Goal: Check status: Check status

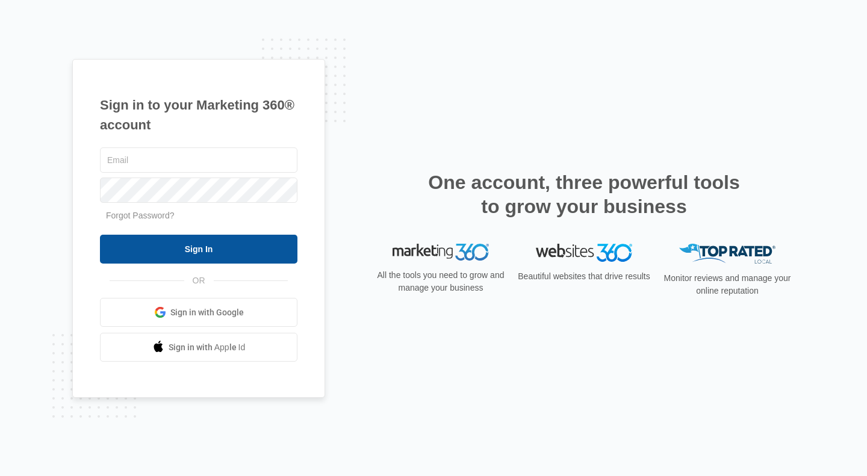
type input "[PERSON_NAME][EMAIL_ADDRESS][DOMAIN_NAME]"
click at [226, 244] on input "Sign In" at bounding box center [198, 249] width 197 height 29
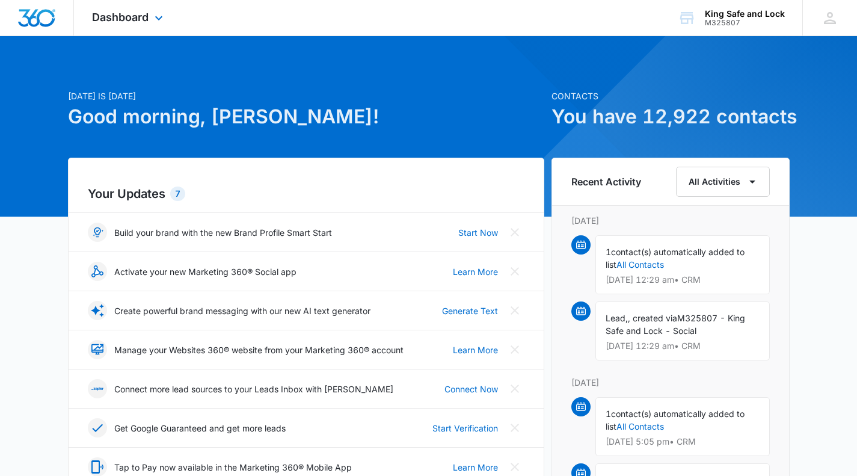
click at [149, 19] on div "Dashboard Apps Reputation CRM Email Social Payments POS Content Ads Intelligenc…" at bounding box center [129, 18] width 110 height 36
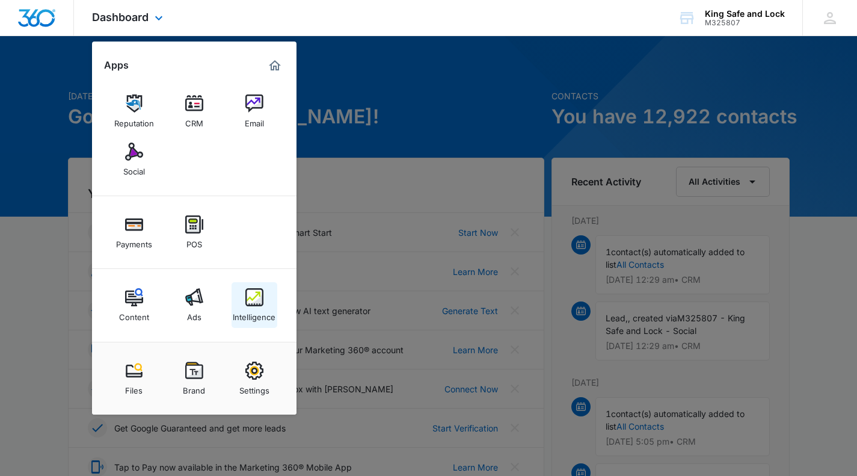
click at [258, 295] on img at bounding box center [255, 297] width 18 height 18
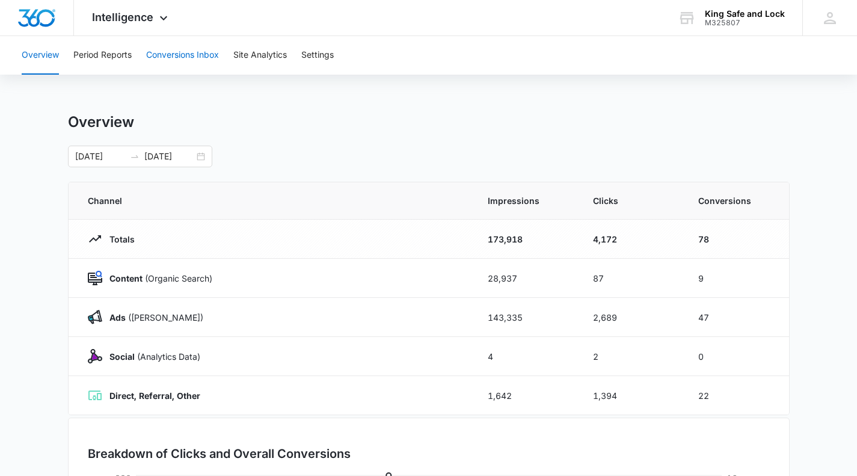
click at [187, 54] on button "Conversions Inbox" at bounding box center [182, 55] width 73 height 39
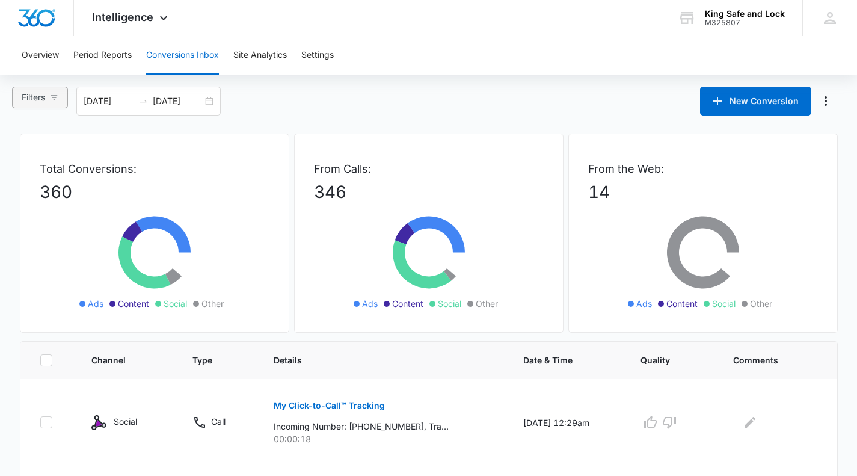
click at [54, 96] on icon "button" at bounding box center [54, 98] width 7 height 4
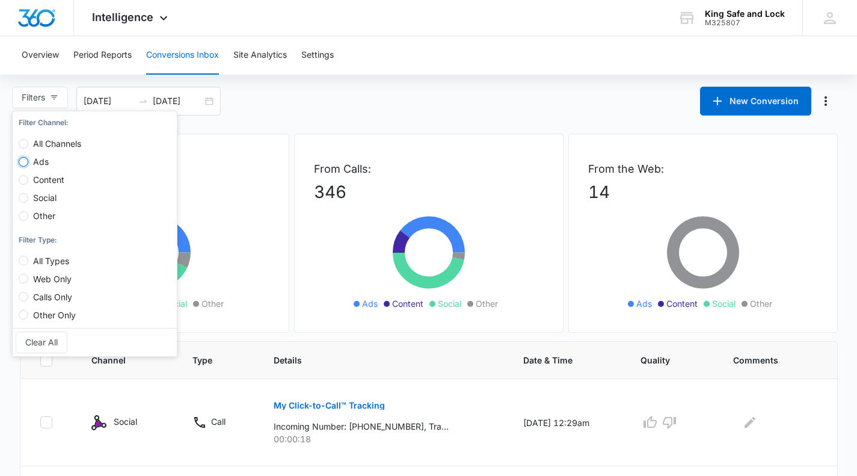
click at [27, 161] on input "Ads" at bounding box center [24, 162] width 10 height 10
radio input "true"
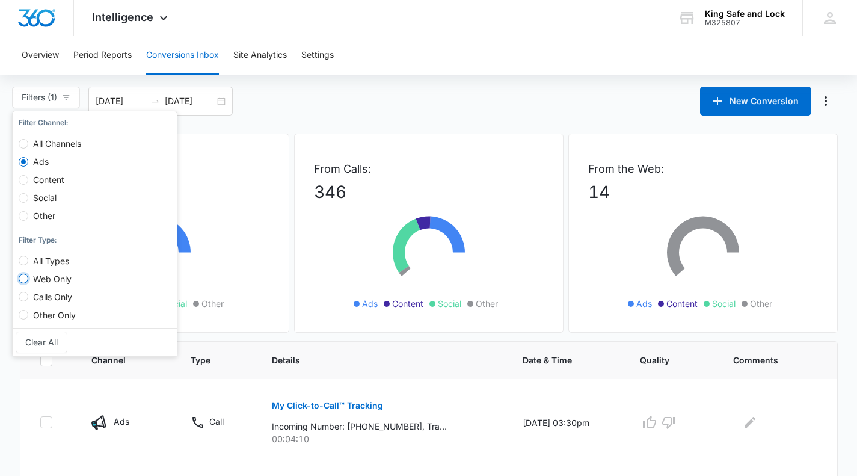
click at [23, 276] on input "Web Only" at bounding box center [24, 279] width 10 height 10
radio input "true"
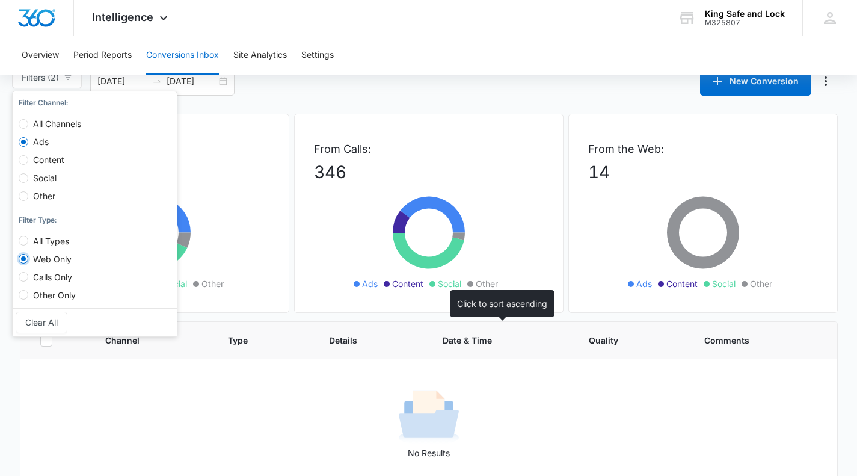
scroll to position [31, 0]
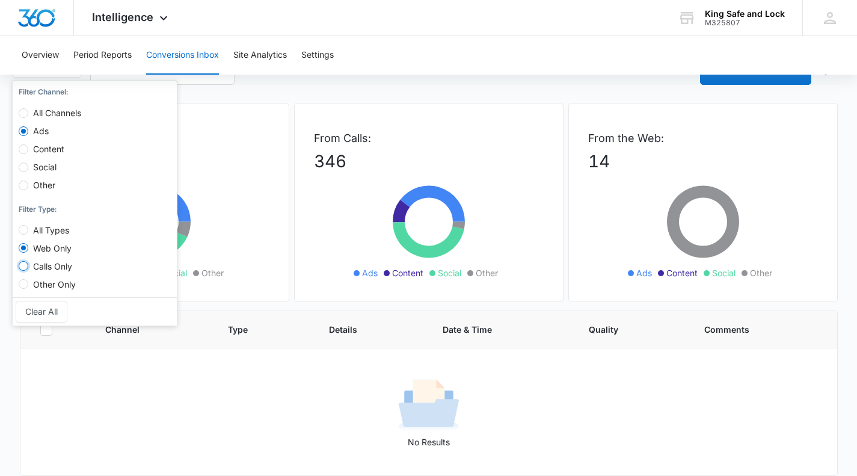
click at [25, 267] on input "Calls Only" at bounding box center [24, 266] width 10 height 10
radio input "true"
radio input "false"
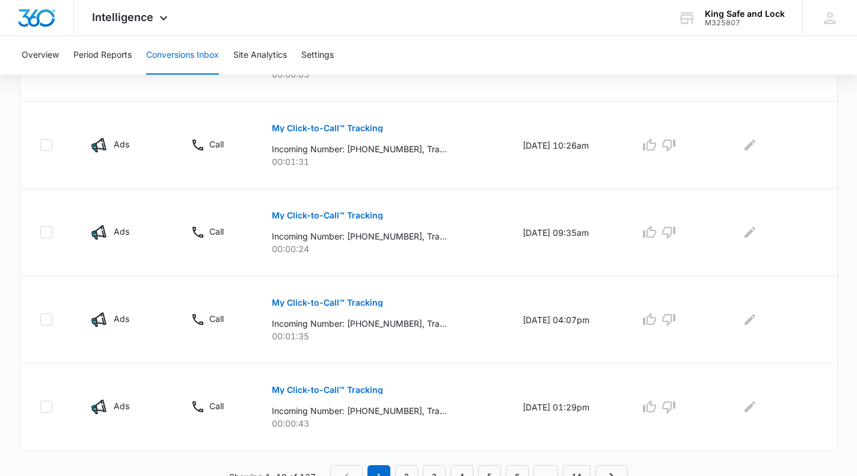
scroll to position [813, 0]
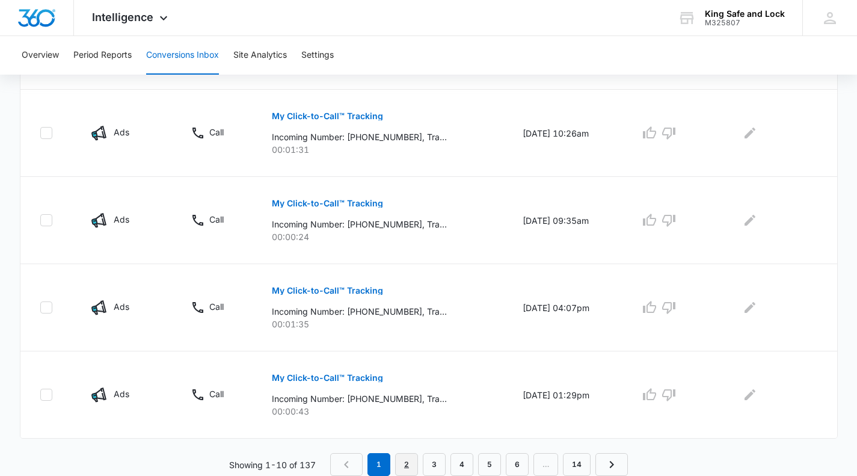
click at [404, 457] on link "2" at bounding box center [406, 464] width 23 height 23
click at [436, 460] on link "3" at bounding box center [437, 464] width 23 height 23
click at [468, 465] on link "4" at bounding box center [465, 464] width 23 height 23
click at [495, 460] on link "5" at bounding box center [492, 464] width 23 height 23
click at [513, 459] on link "6" at bounding box center [507, 464] width 23 height 23
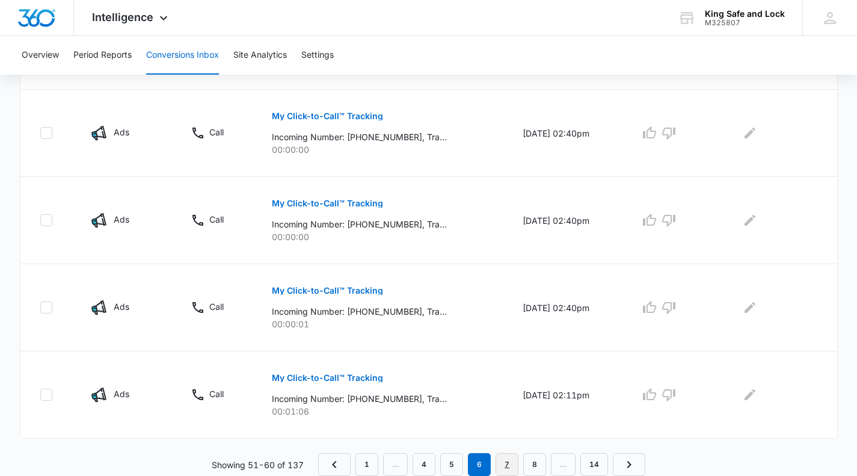
click at [508, 463] on link "7" at bounding box center [507, 464] width 23 height 23
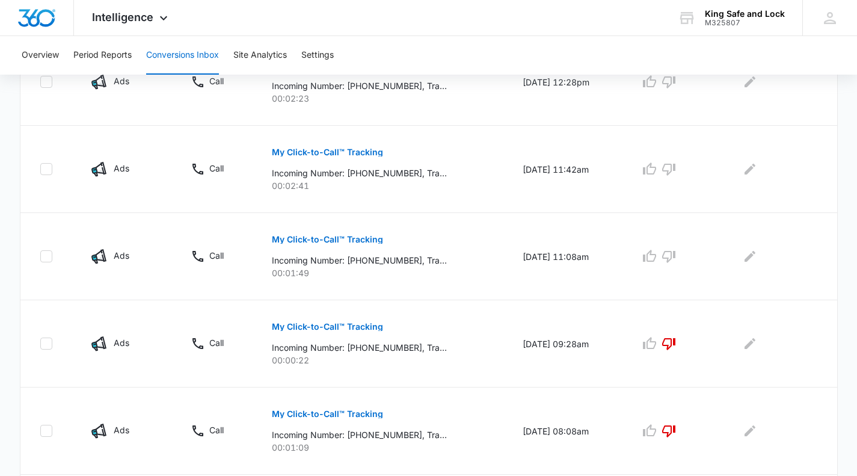
scroll to position [301, 0]
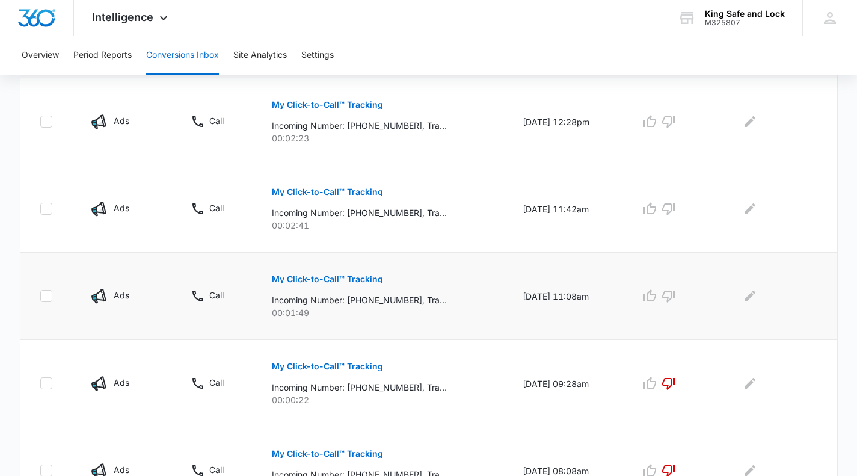
click at [332, 278] on p "My Click-to-Call™ Tracking" at bounding box center [327, 279] width 111 height 8
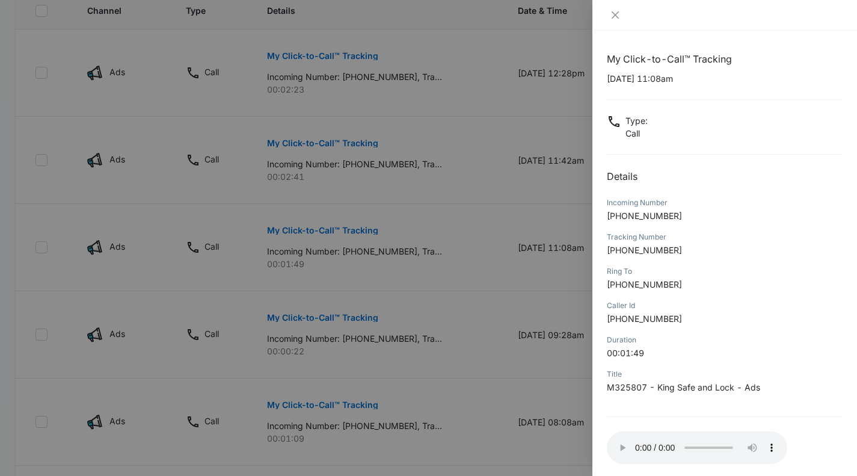
scroll to position [357, 0]
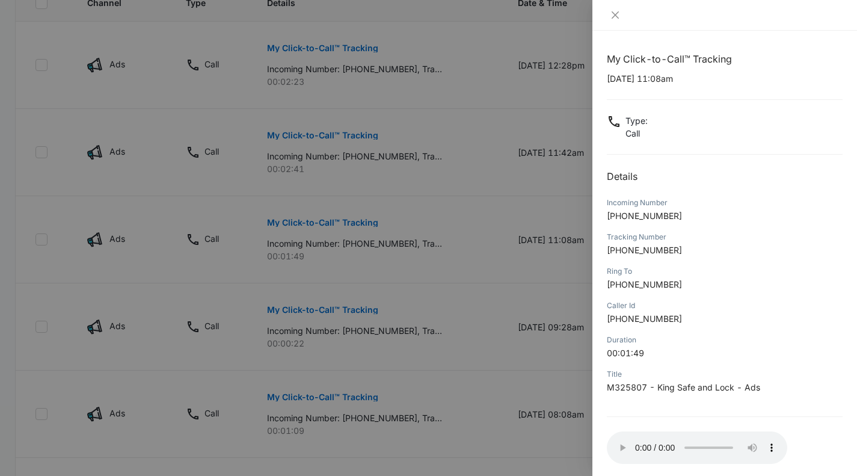
click at [545, 419] on div at bounding box center [428, 238] width 857 height 476
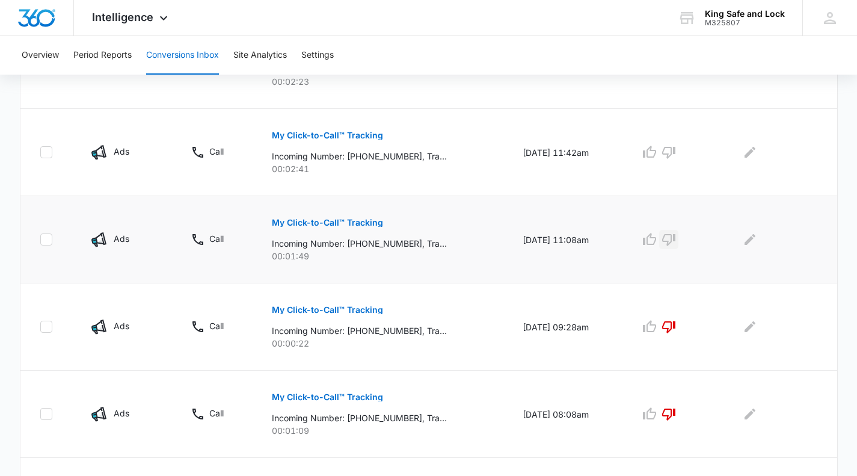
click at [676, 235] on icon "button" at bounding box center [669, 240] width 13 height 12
click at [338, 134] on p "My Click-to-Call™ Tracking" at bounding box center [327, 135] width 111 height 8
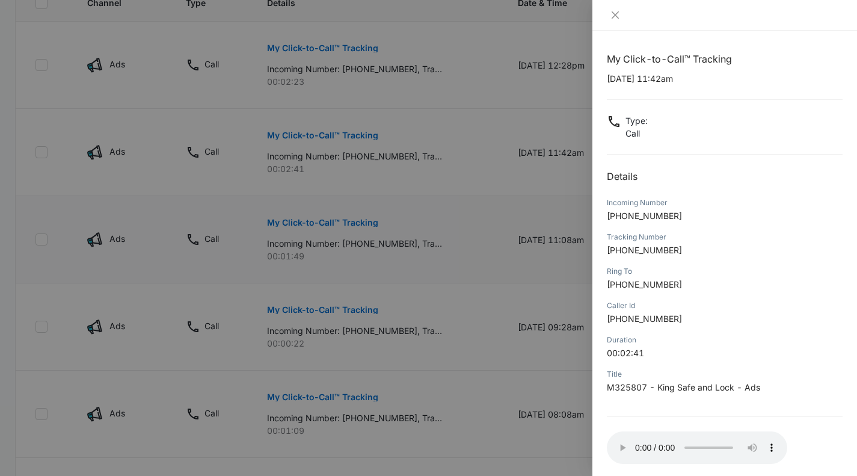
scroll to position [58, 0]
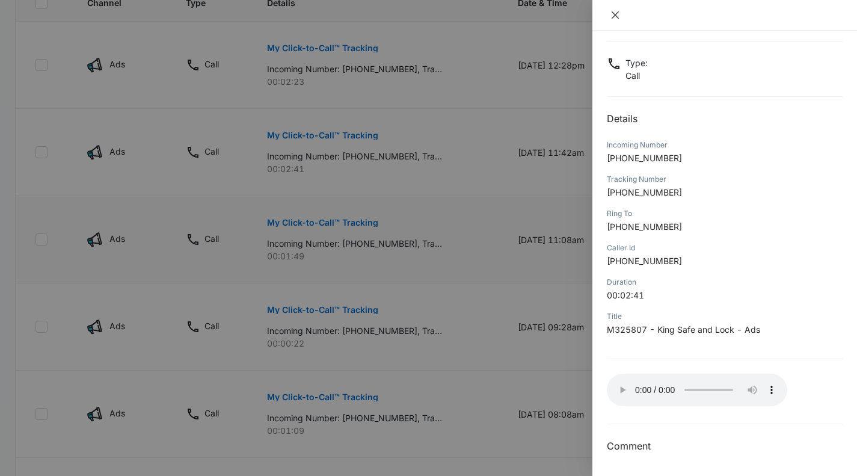
click at [617, 14] on icon "close" at bounding box center [616, 15] width 10 height 10
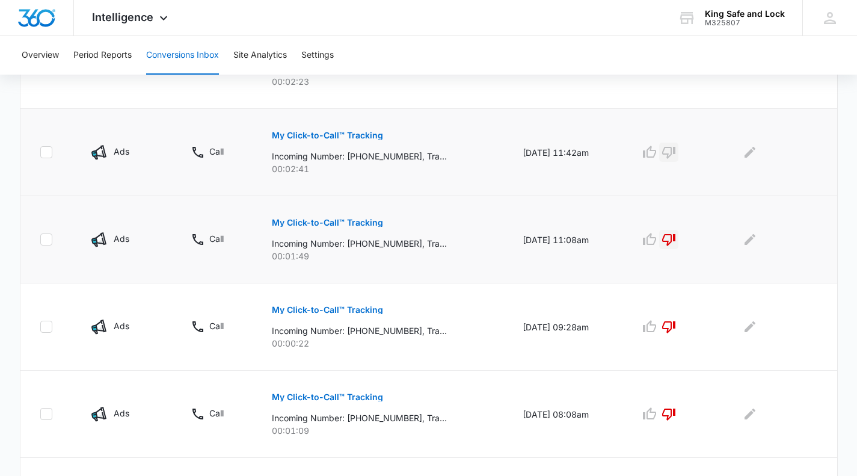
click at [676, 150] on icon "button" at bounding box center [669, 152] width 14 height 14
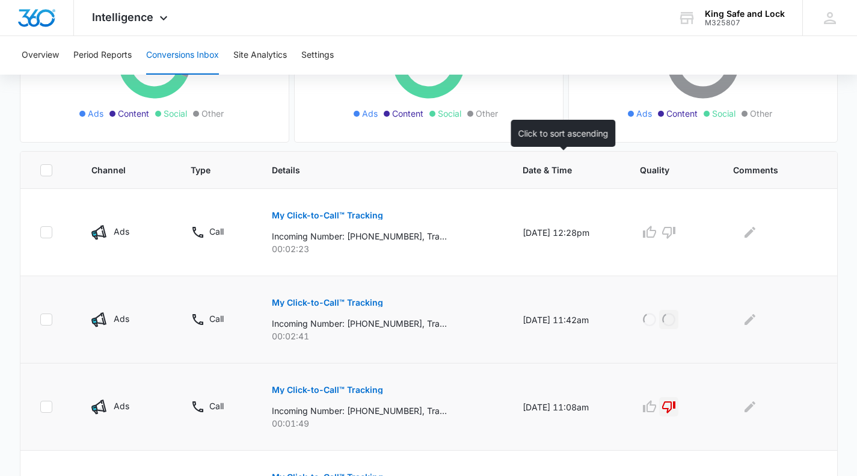
scroll to position [177, 0]
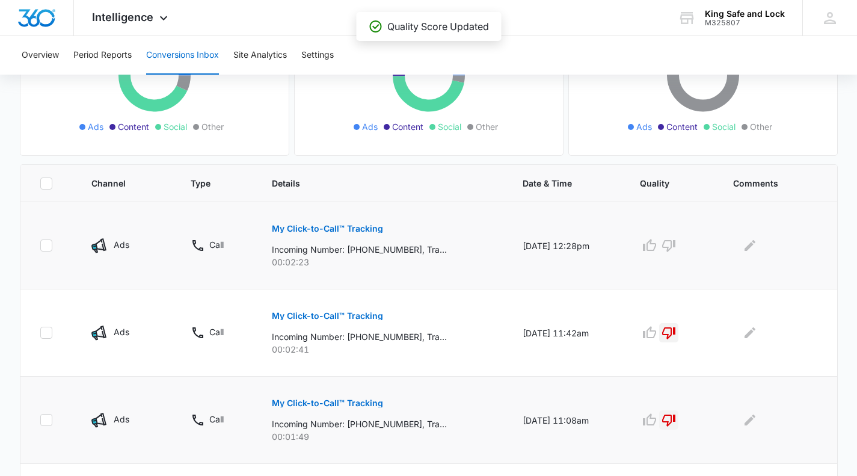
click at [324, 226] on p "My Click-to-Call™ Tracking" at bounding box center [327, 228] width 111 height 8
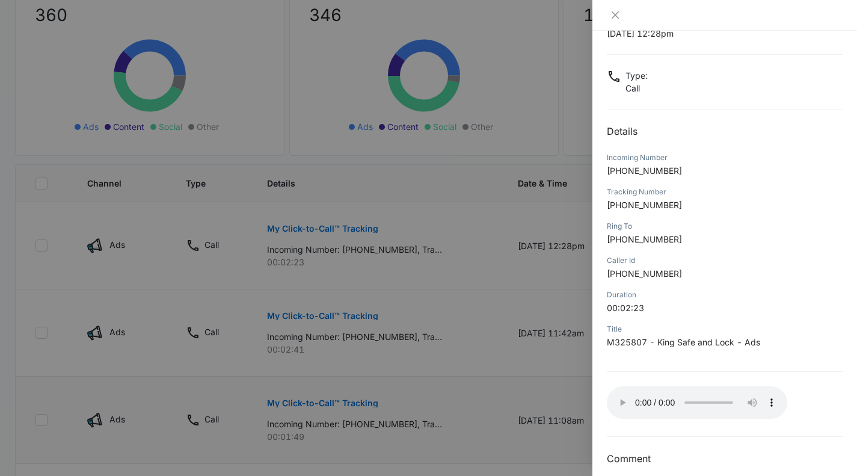
scroll to position [58, 0]
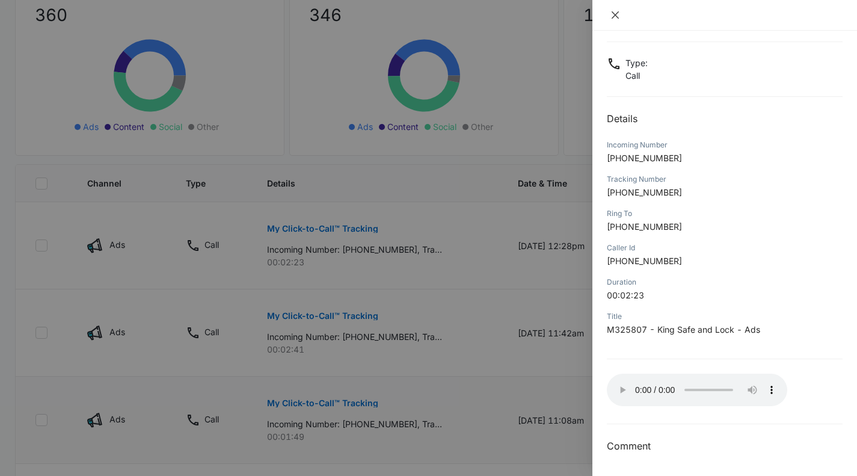
click at [617, 15] on icon "close" at bounding box center [616, 15] width 10 height 10
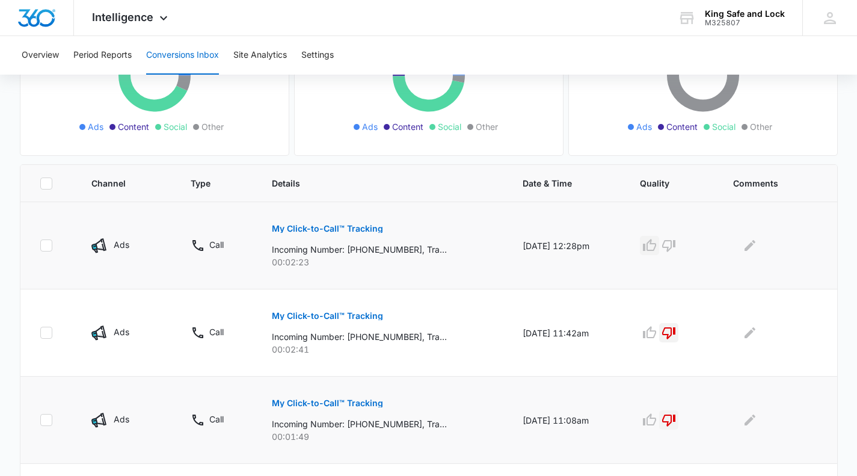
click at [656, 243] on icon "button" at bounding box center [650, 245] width 14 height 14
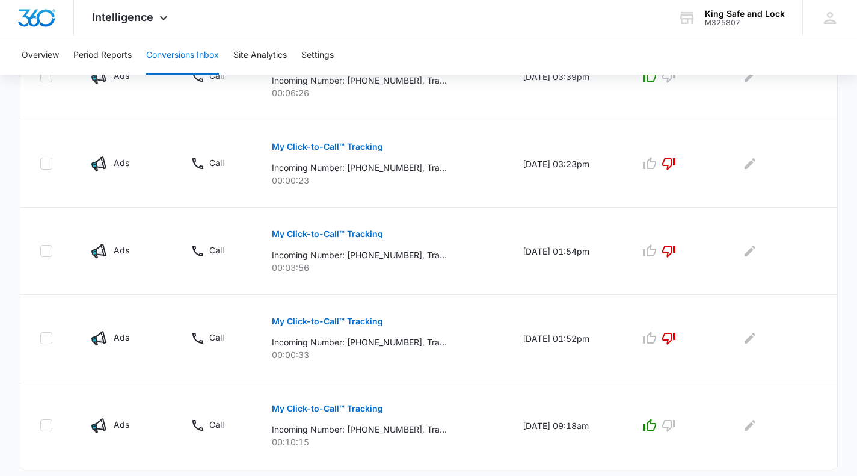
scroll to position [813, 0]
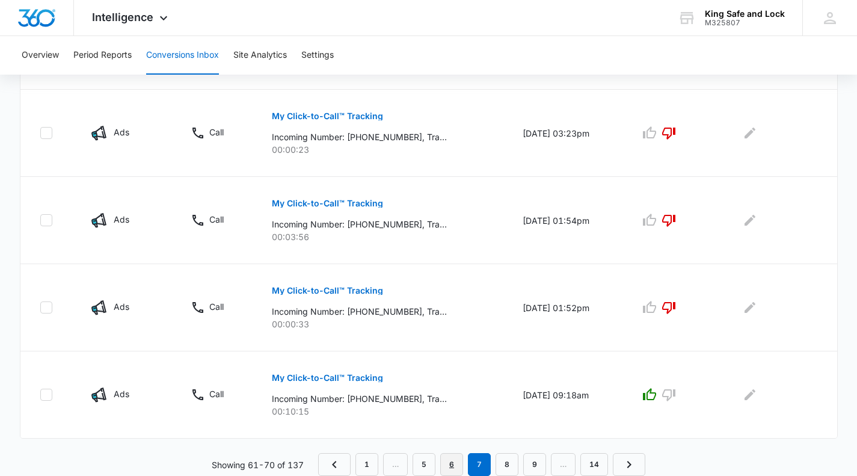
click at [454, 462] on link "6" at bounding box center [451, 464] width 23 height 23
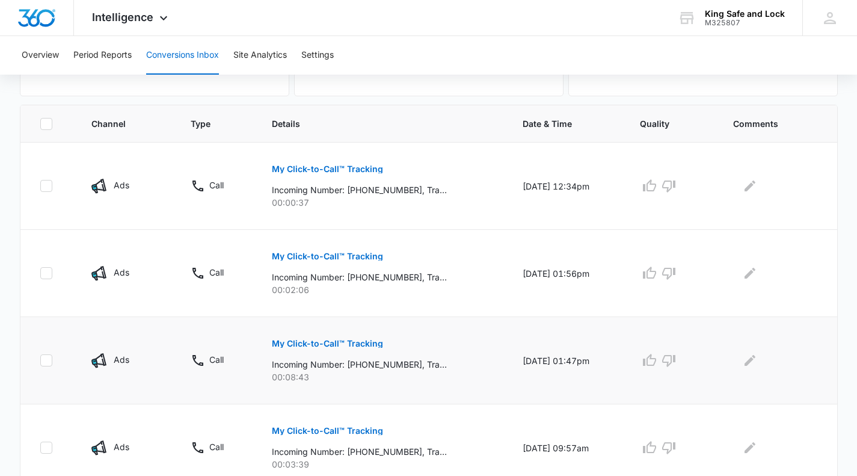
scroll to position [241, 0]
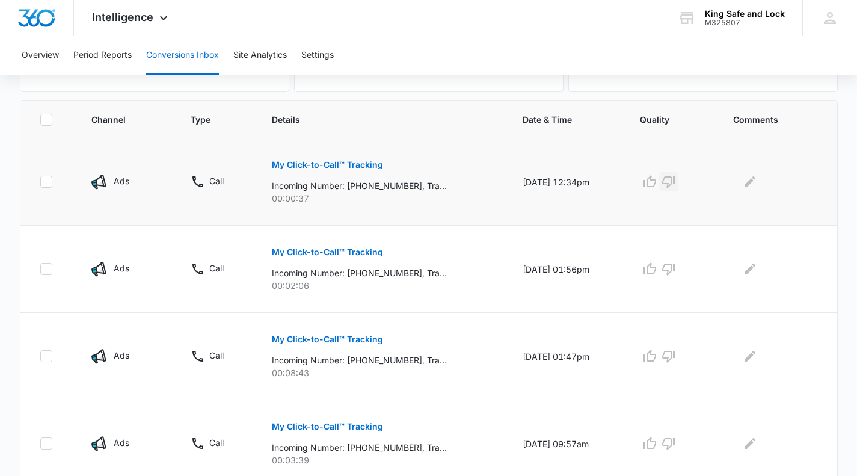
click at [672, 178] on icon "button" at bounding box center [669, 182] width 13 height 12
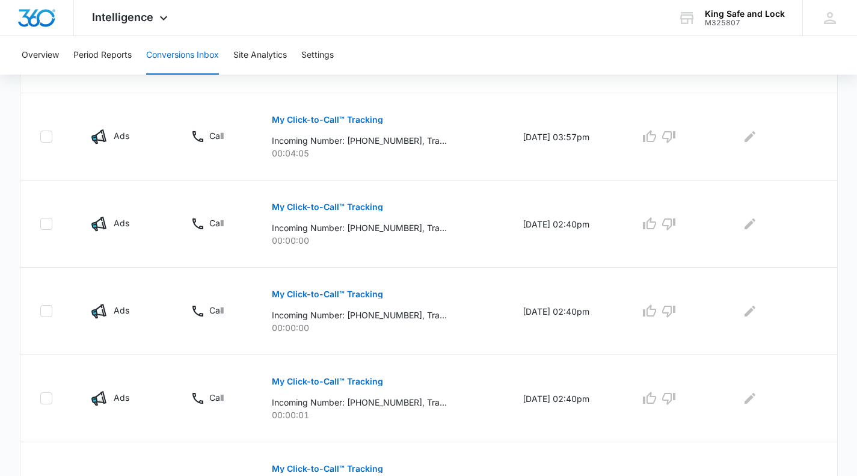
scroll to position [782, 0]
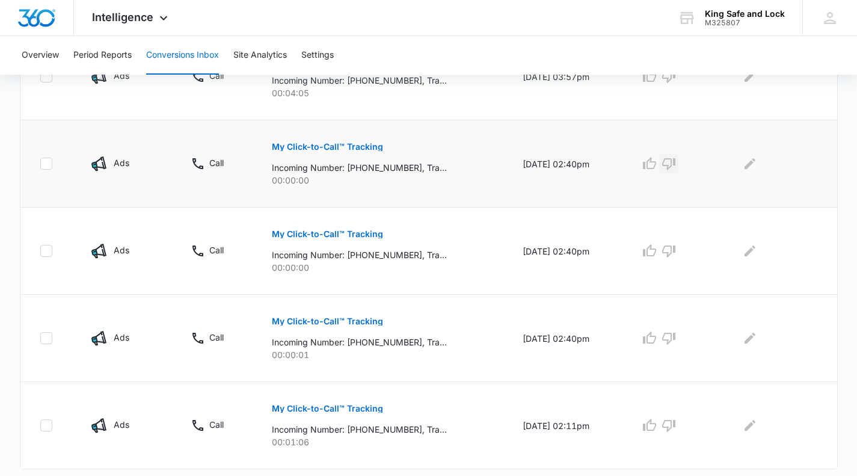
click at [676, 158] on icon "button" at bounding box center [669, 164] width 13 height 12
click at [676, 244] on icon "button" at bounding box center [669, 251] width 14 height 14
click at [678, 330] on button "button" at bounding box center [669, 338] width 19 height 19
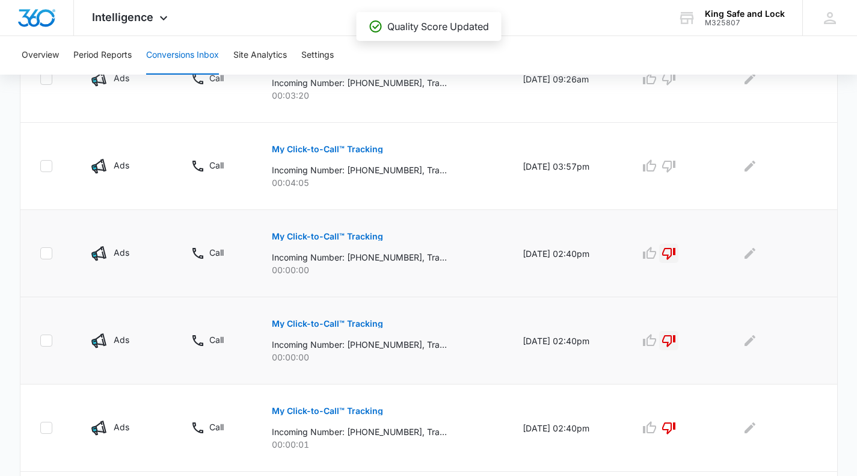
scroll to position [813, 0]
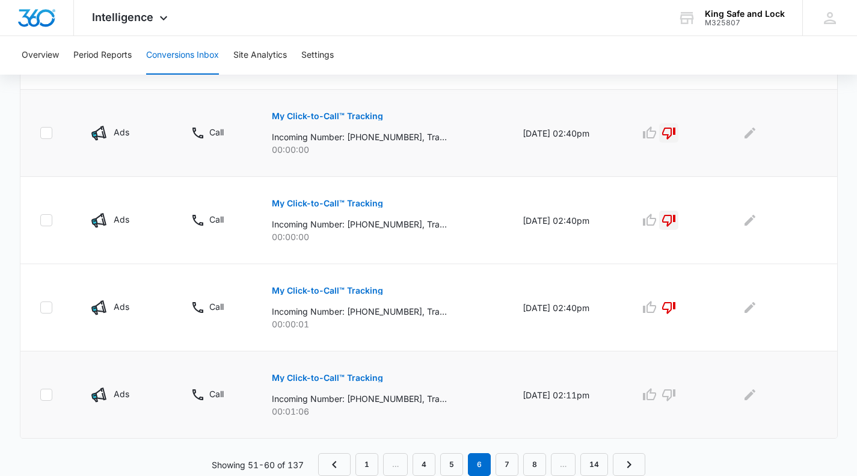
click at [358, 375] on p "My Click-to-Call™ Tracking" at bounding box center [327, 378] width 111 height 8
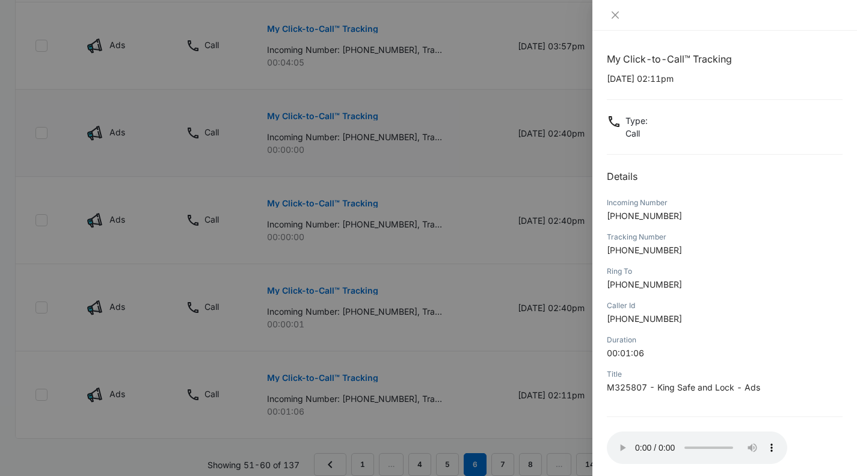
click at [477, 389] on div at bounding box center [428, 238] width 857 height 476
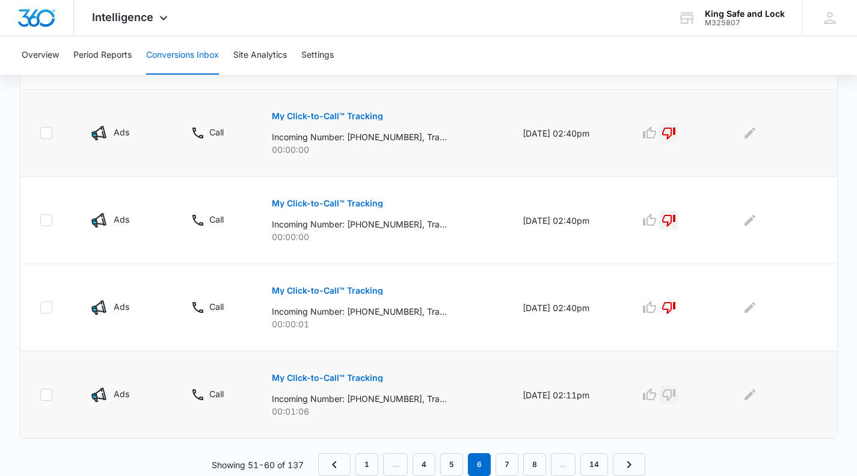
click at [675, 390] on icon "button" at bounding box center [669, 395] width 13 height 12
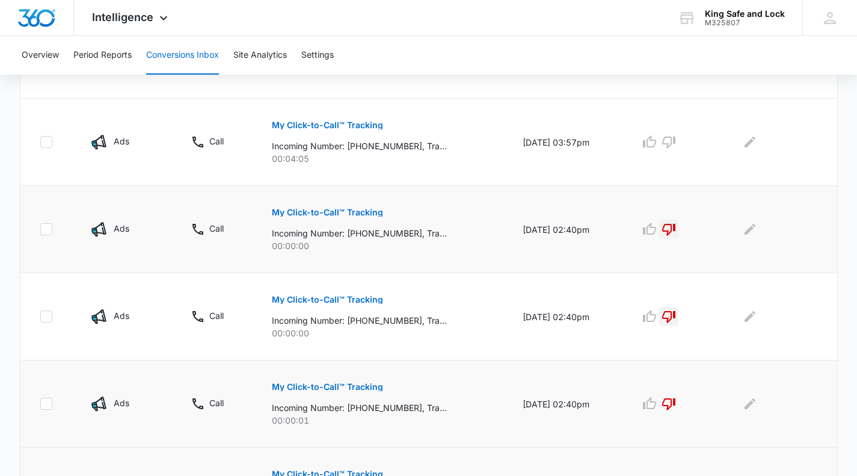
scroll to position [632, 0]
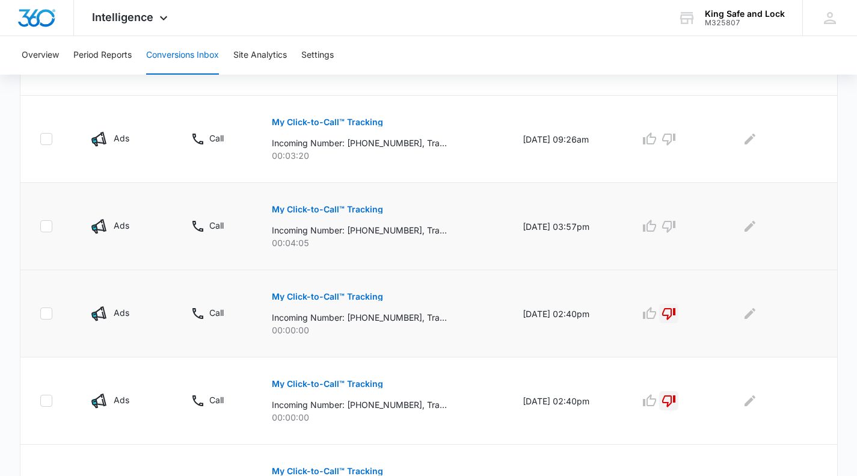
click at [329, 207] on p "My Click-to-Call™ Tracking" at bounding box center [327, 209] width 111 height 8
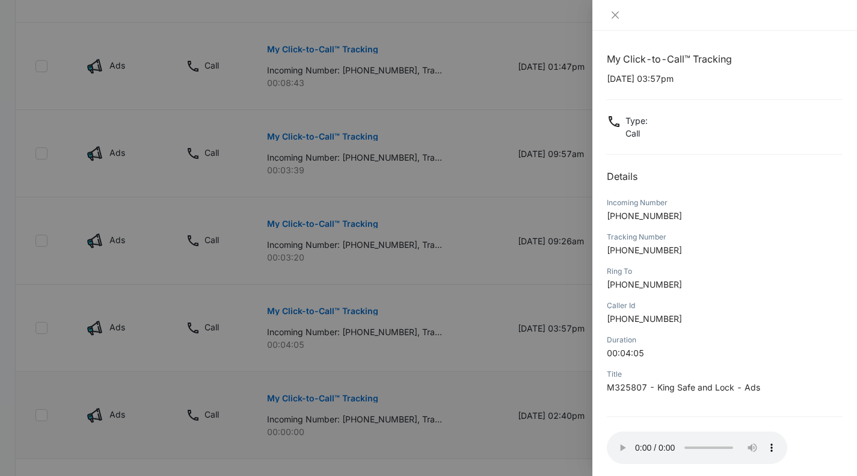
scroll to position [497, 0]
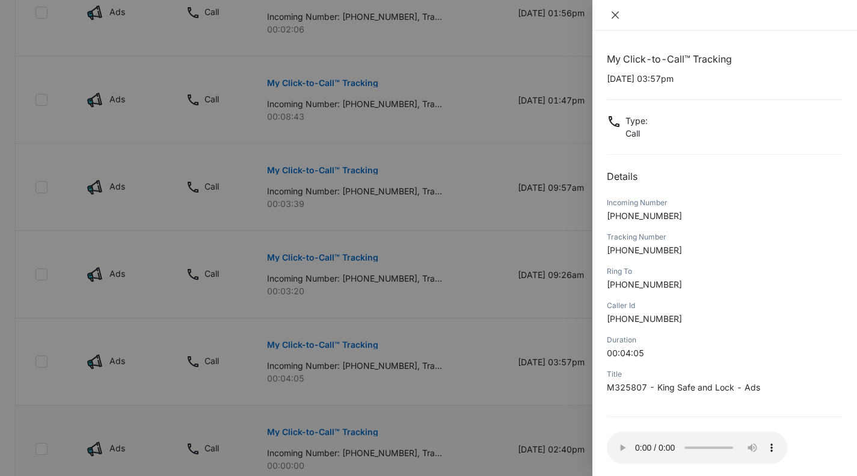
click at [615, 16] on icon "close" at bounding box center [615, 14] width 7 height 7
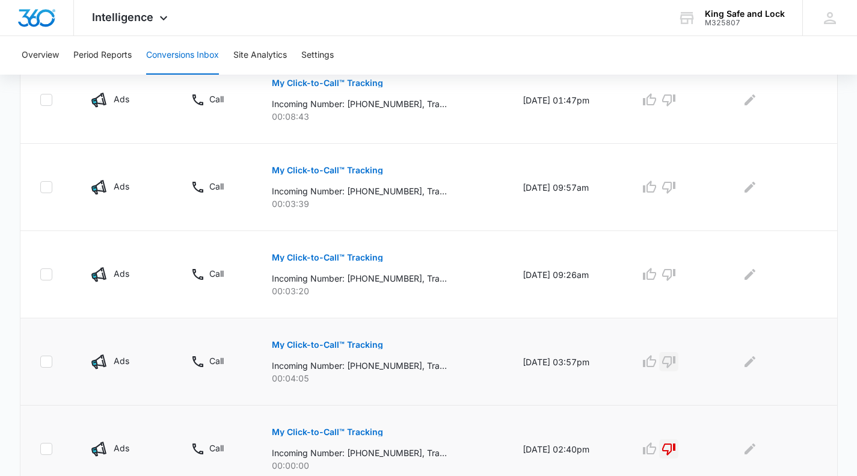
click at [676, 357] on icon "button" at bounding box center [669, 362] width 13 height 12
click at [326, 256] on p "My Click-to-Call™ Tracking" at bounding box center [327, 257] width 111 height 8
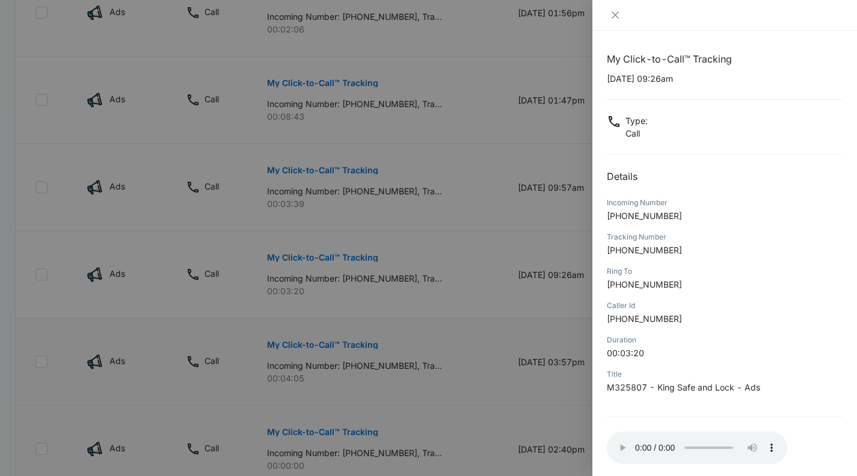
click at [439, 276] on div at bounding box center [428, 238] width 857 height 476
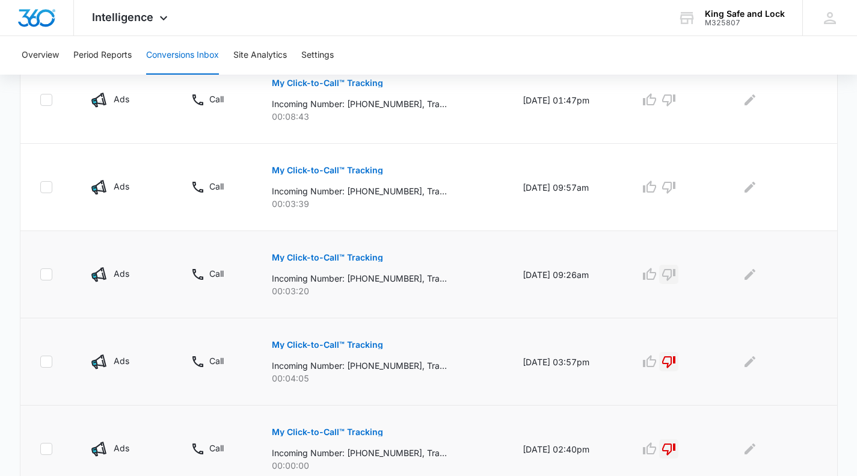
click at [674, 273] on icon "button" at bounding box center [669, 274] width 14 height 14
click at [354, 167] on p "My Click-to-Call™ Tracking" at bounding box center [327, 170] width 111 height 8
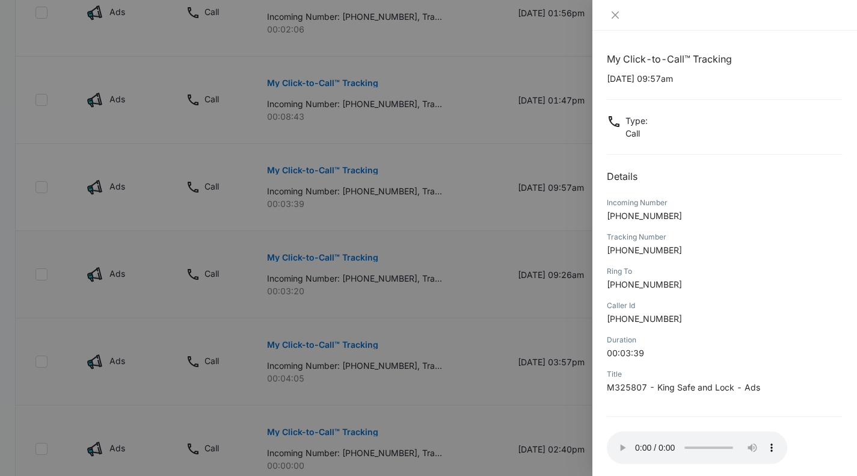
click at [443, 202] on div at bounding box center [428, 238] width 857 height 476
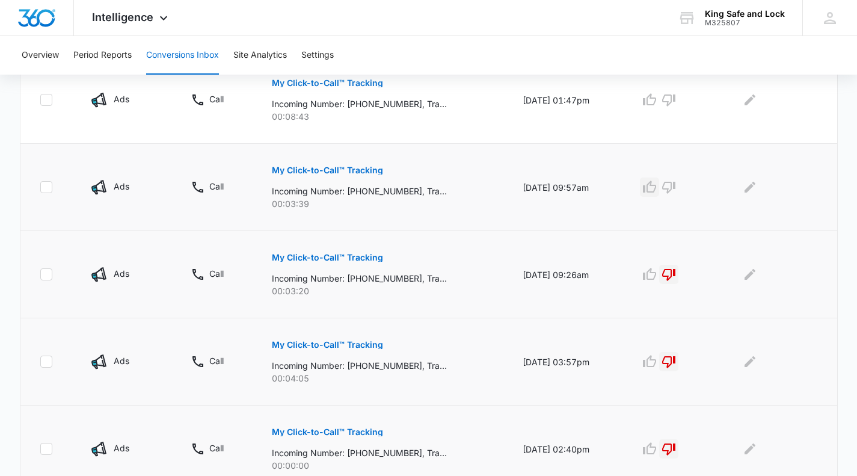
click at [657, 187] on icon "button" at bounding box center [650, 187] width 14 height 14
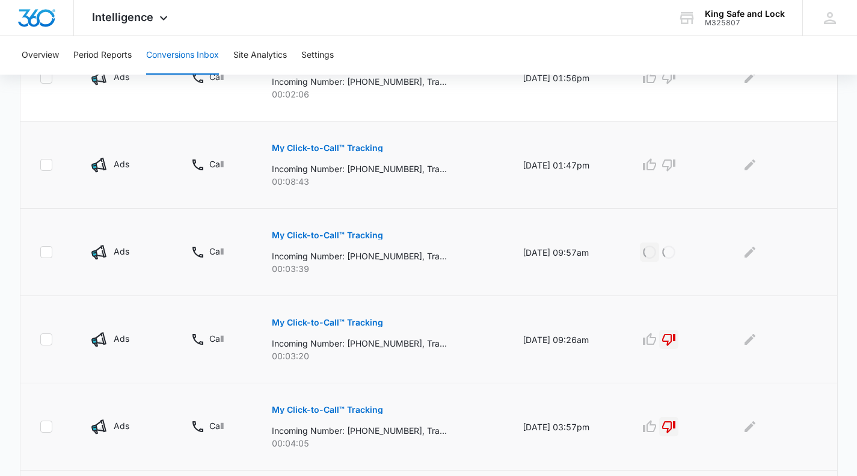
scroll to position [377, 0]
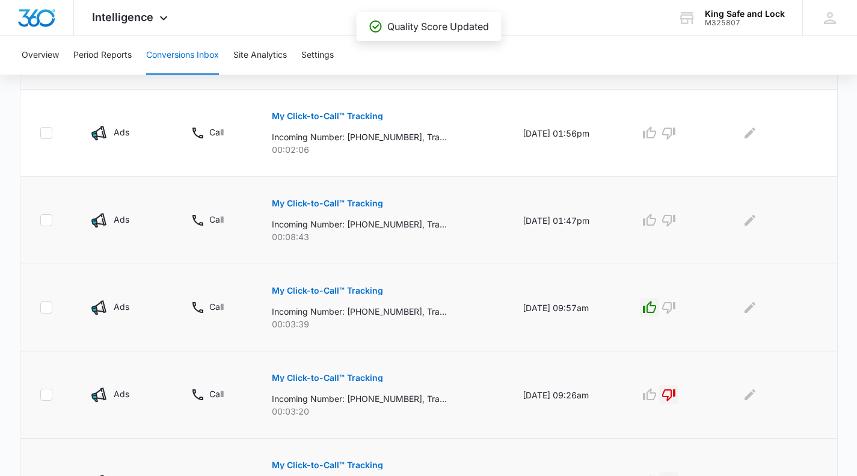
click at [321, 203] on p "My Click-to-Call™ Tracking" at bounding box center [327, 203] width 111 height 8
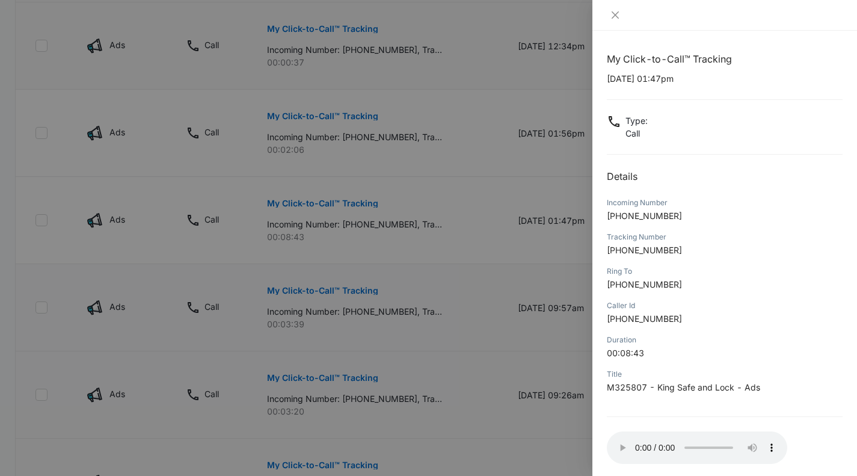
click at [383, 213] on div at bounding box center [428, 238] width 857 height 476
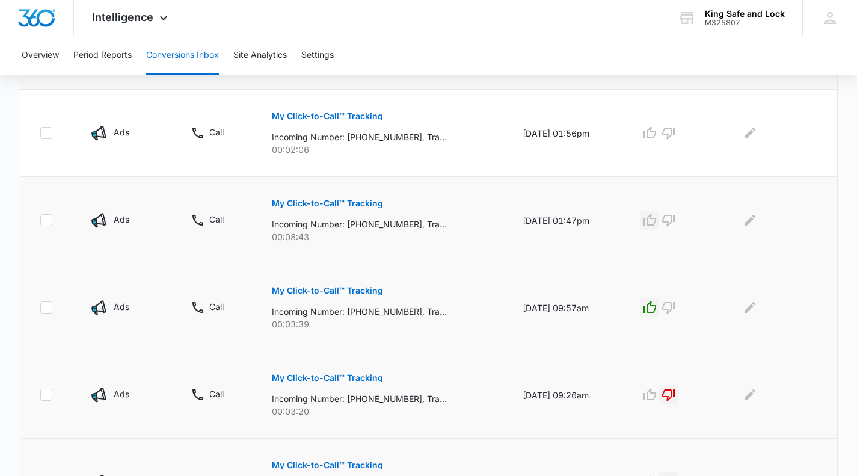
click at [657, 221] on icon "button" at bounding box center [650, 220] width 14 height 14
click at [348, 114] on p "My Click-to-Call™ Tracking" at bounding box center [327, 116] width 111 height 8
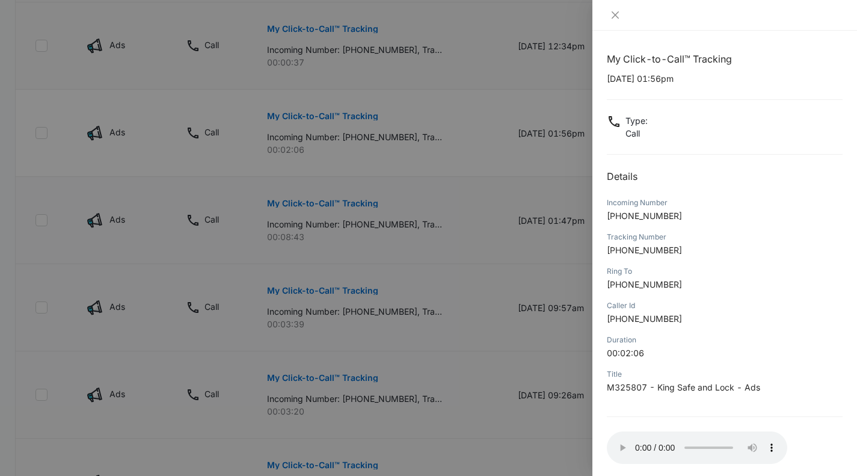
click at [421, 135] on div at bounding box center [428, 238] width 857 height 476
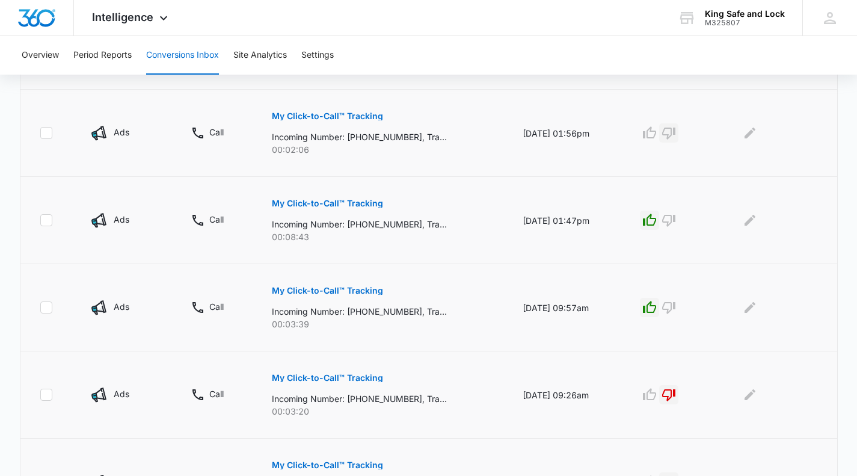
click at [672, 131] on icon "button" at bounding box center [669, 133] width 14 height 14
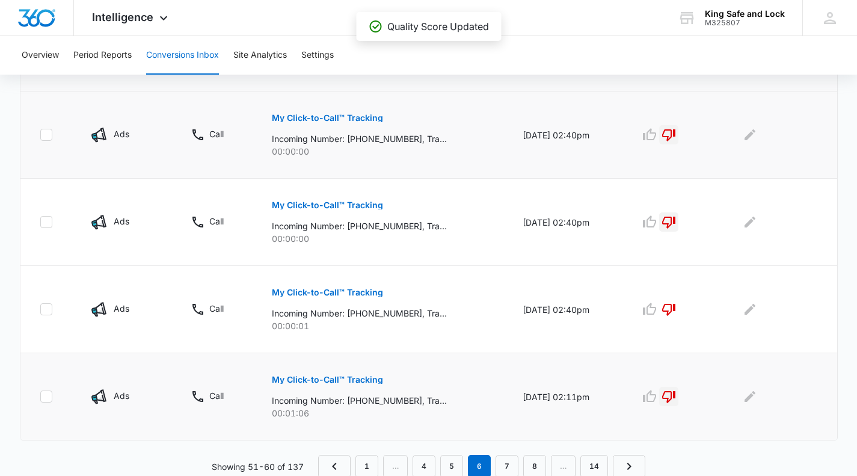
scroll to position [813, 0]
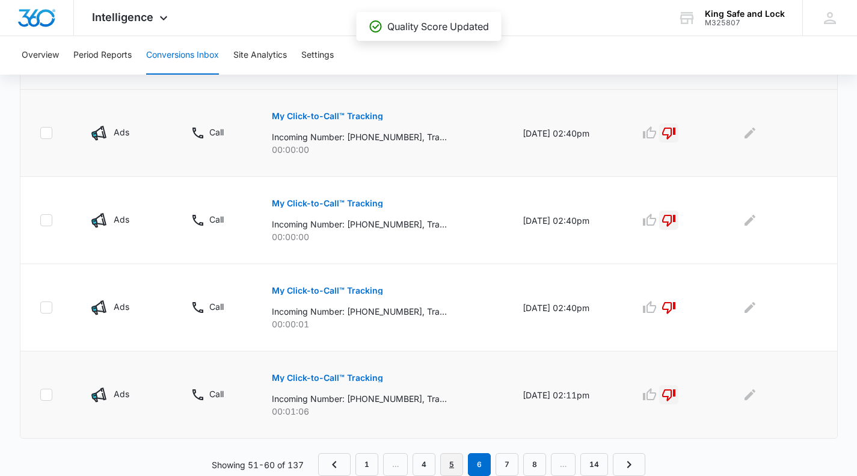
click at [454, 460] on link "5" at bounding box center [451, 464] width 23 height 23
click at [676, 392] on icon "button" at bounding box center [669, 395] width 14 height 14
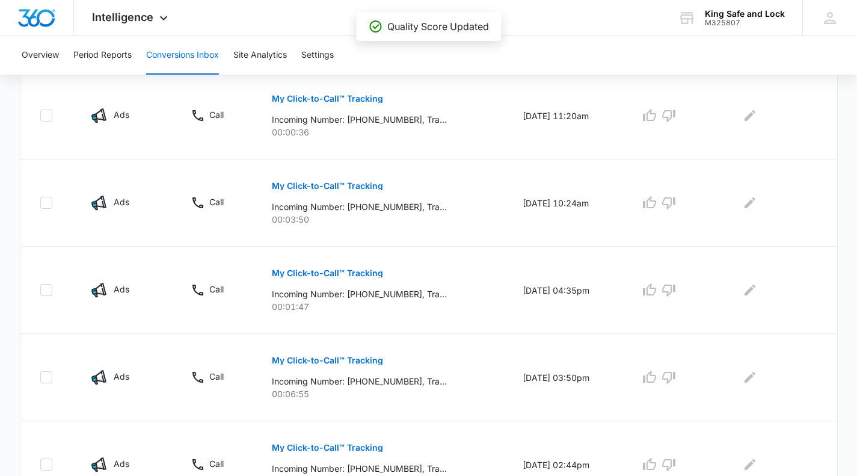
scroll to position [271, 0]
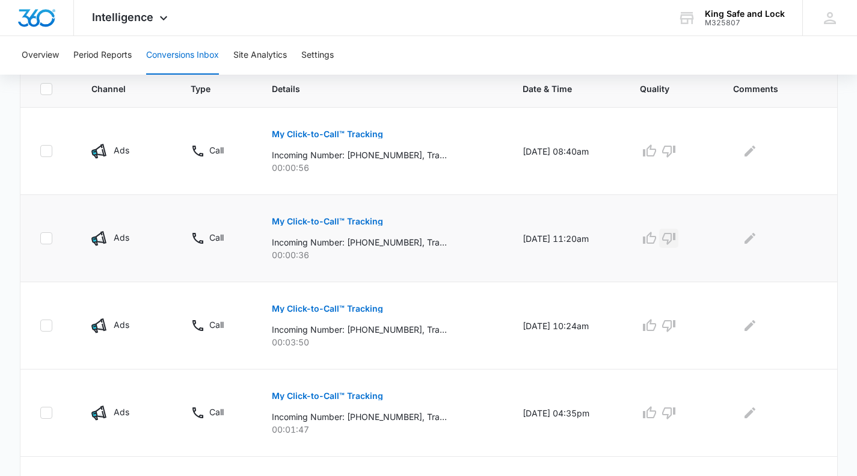
click at [676, 235] on icon "button" at bounding box center [669, 238] width 14 height 14
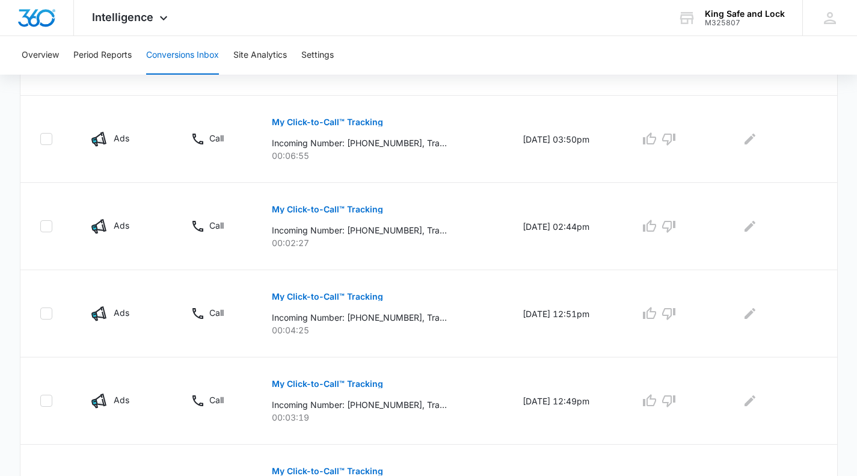
scroll to position [813, 0]
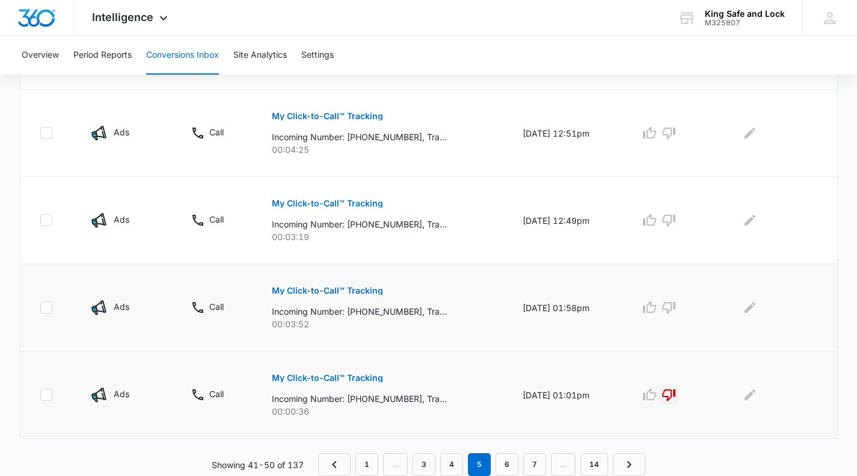
click at [348, 286] on p "My Click-to-Call™ Tracking" at bounding box center [327, 290] width 111 height 8
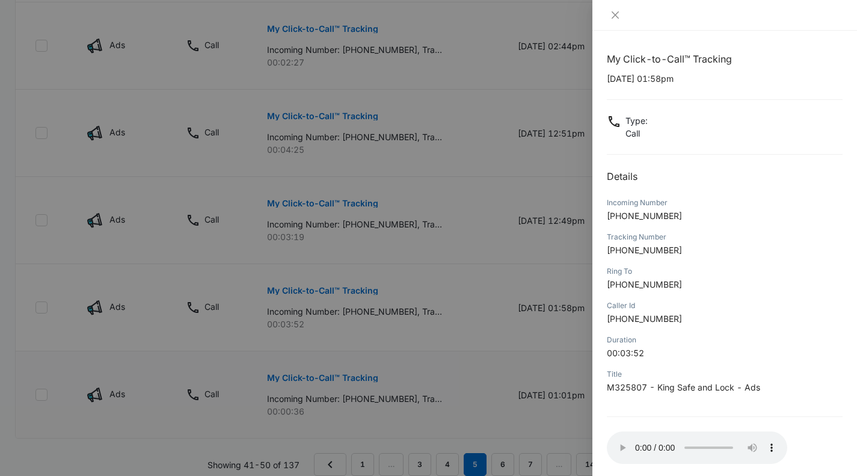
click at [453, 386] on div at bounding box center [428, 238] width 857 height 476
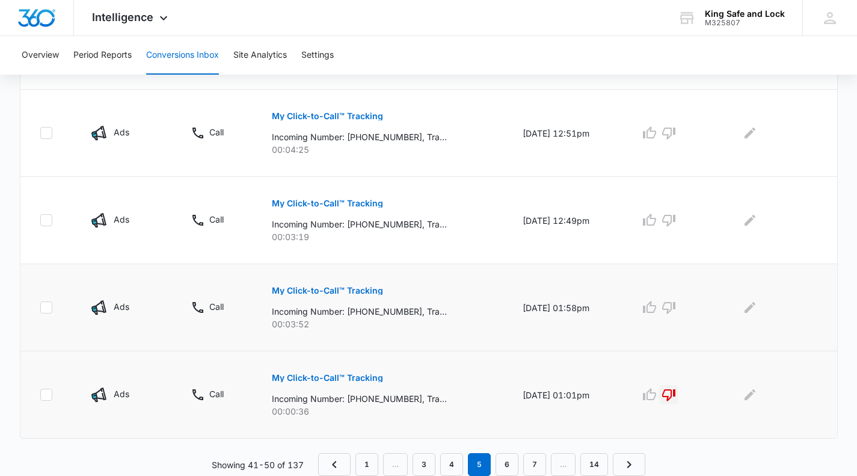
click at [409, 293] on div "My Click-to-Call™ Tracking Incoming Number: [PHONE_NUMBER], Tracking Number: [P…" at bounding box center [383, 303] width 222 height 54
click at [369, 290] on p "My Click-to-Call™ Tracking" at bounding box center [327, 290] width 111 height 8
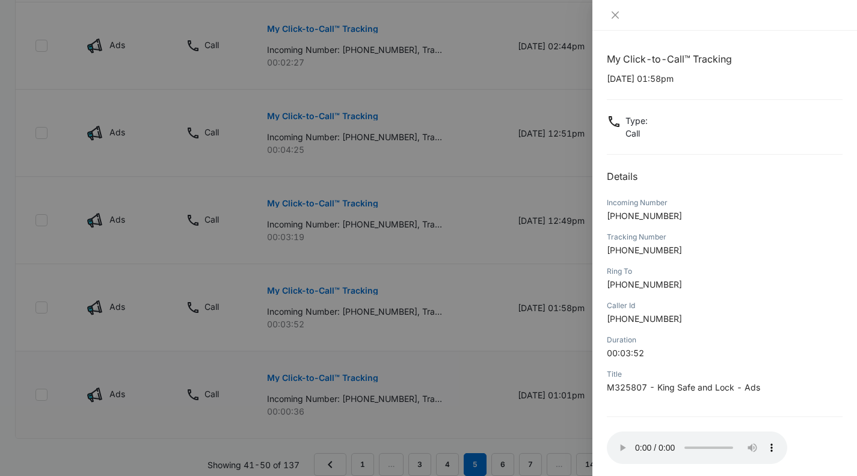
click at [449, 311] on div at bounding box center [428, 238] width 857 height 476
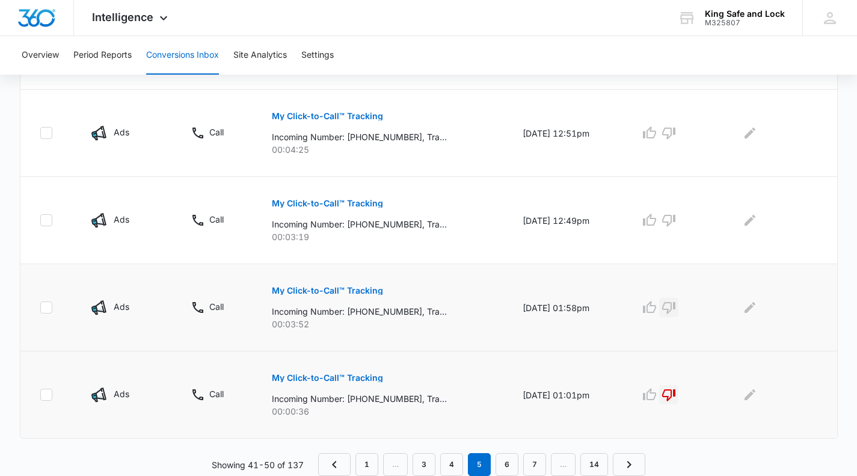
click at [676, 305] on icon "button" at bounding box center [669, 307] width 14 height 14
click at [349, 202] on p "My Click-to-Call™ Tracking" at bounding box center [327, 203] width 111 height 8
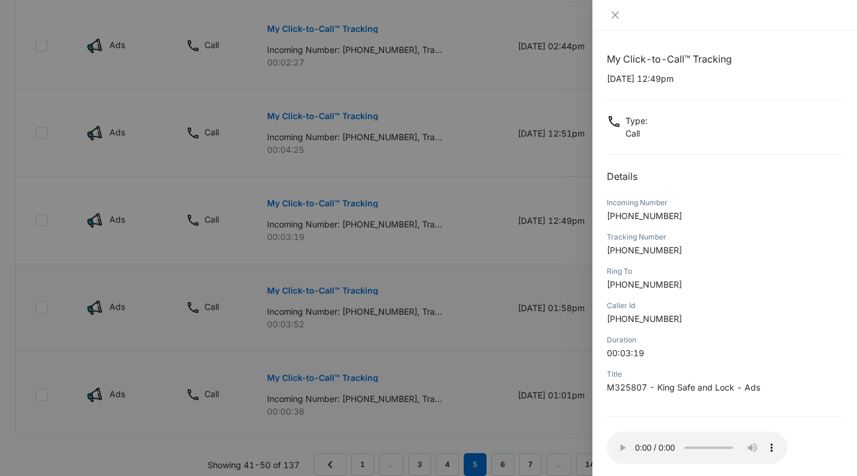
click at [485, 222] on div at bounding box center [428, 238] width 857 height 476
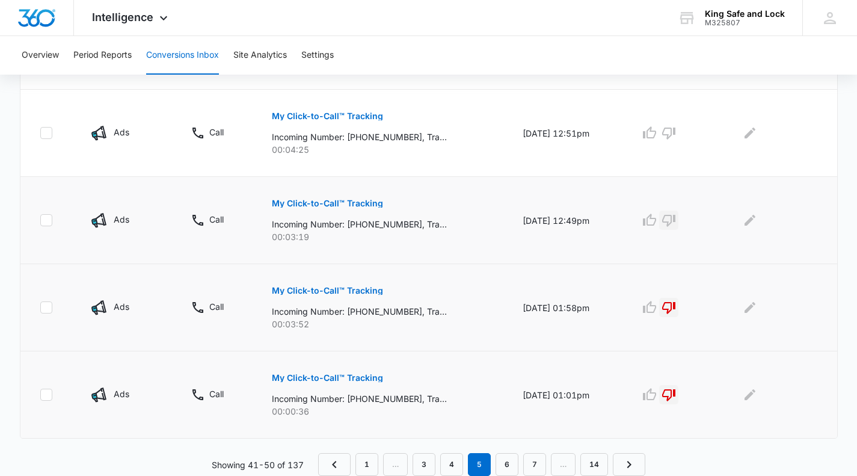
drag, startPoint x: 677, startPoint y: 219, endPoint x: 668, endPoint y: 211, distance: 12.3
click at [676, 219] on icon "button" at bounding box center [669, 220] width 14 height 14
click at [347, 117] on p "My Click-to-Call™ Tracking" at bounding box center [327, 116] width 111 height 8
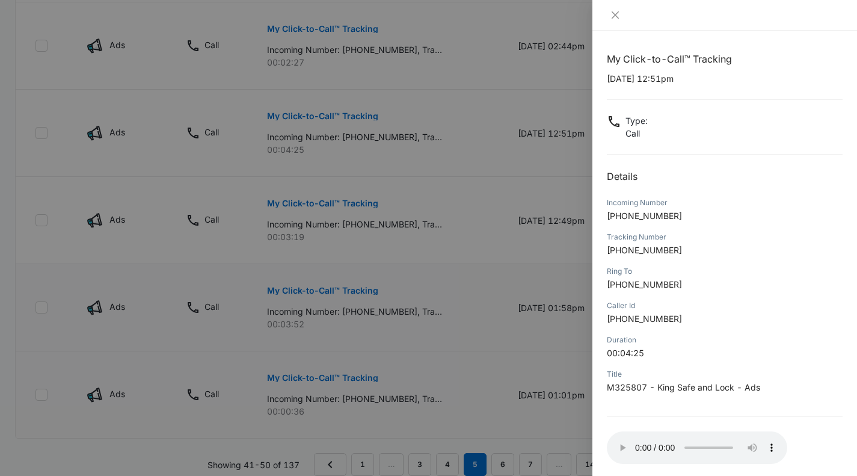
click at [390, 122] on div at bounding box center [428, 238] width 857 height 476
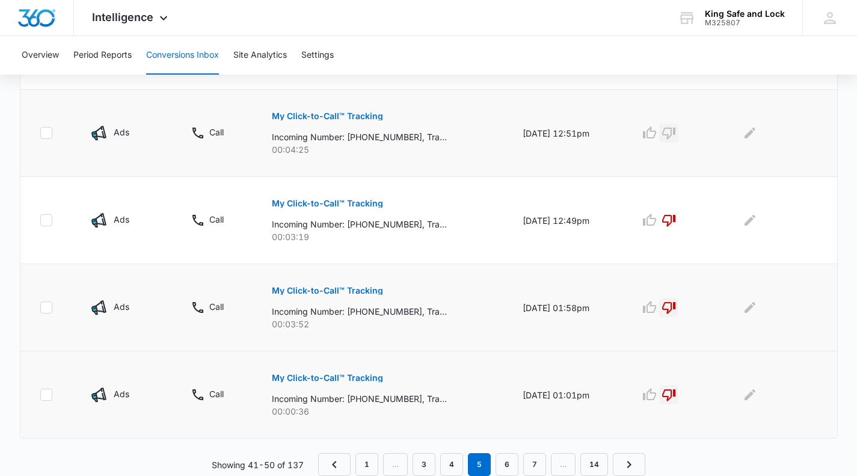
click at [676, 131] on icon "button" at bounding box center [669, 134] width 13 height 12
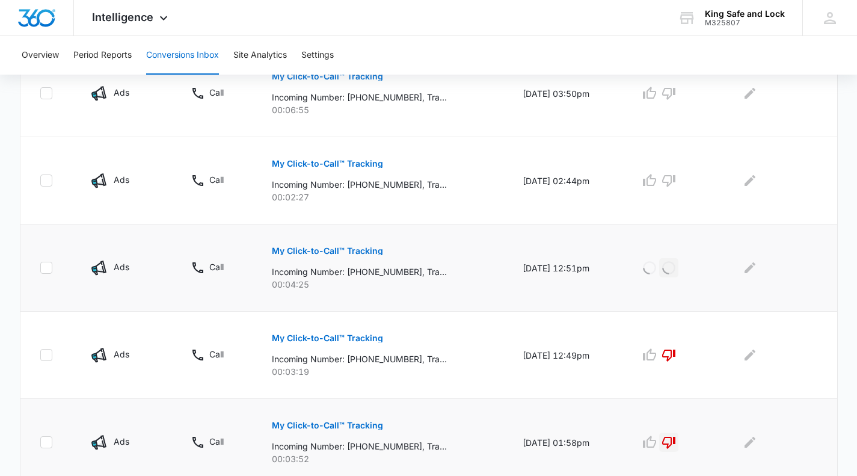
scroll to position [693, 0]
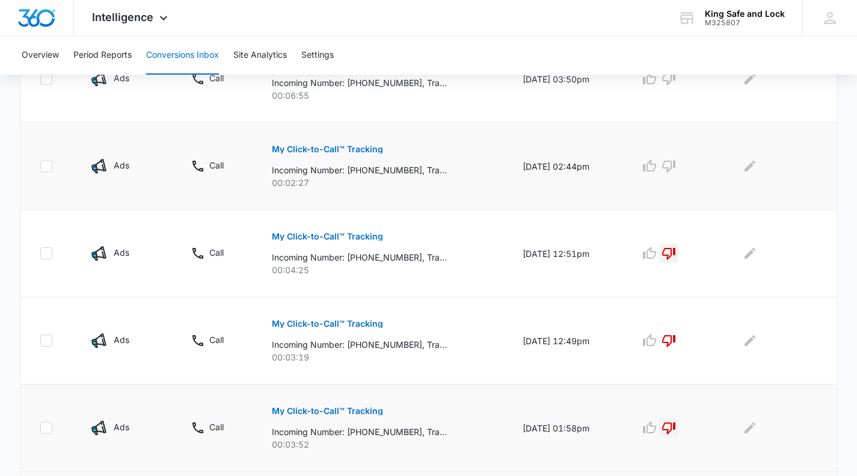
click at [324, 147] on p "My Click-to-Call™ Tracking" at bounding box center [327, 149] width 111 height 8
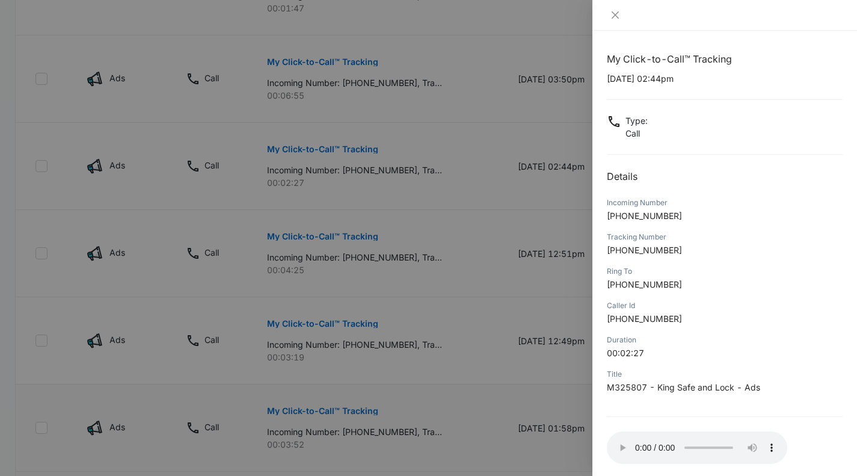
click at [297, 159] on div at bounding box center [428, 238] width 857 height 476
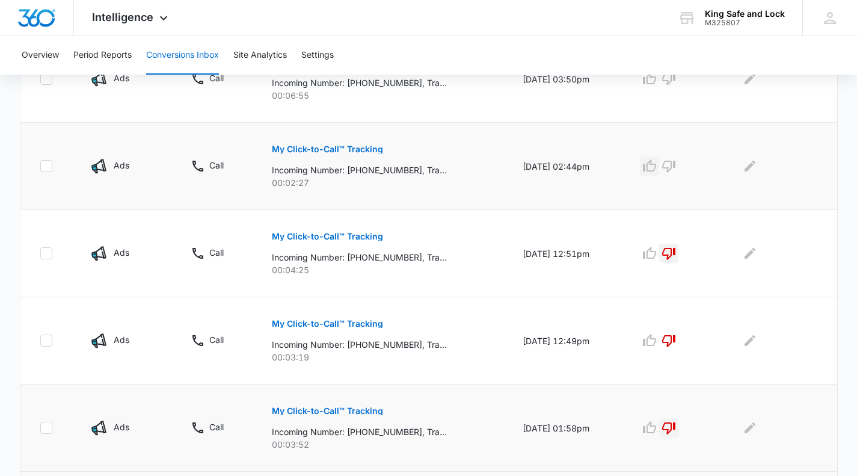
click at [657, 167] on icon "button" at bounding box center [650, 166] width 14 height 14
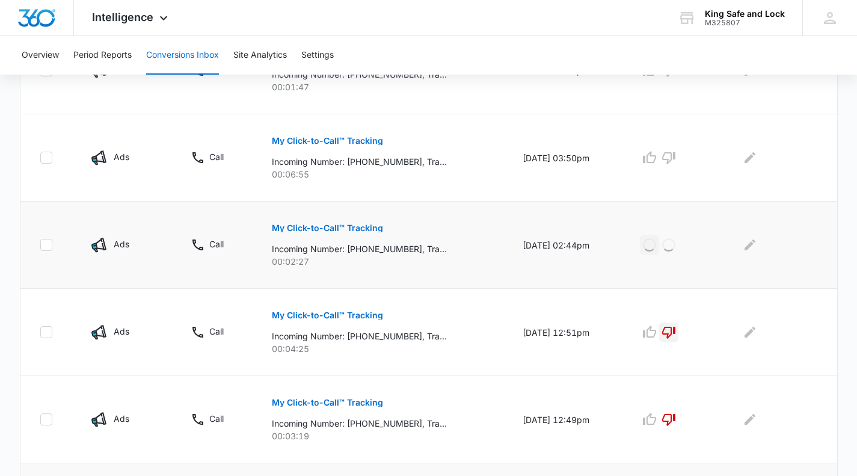
scroll to position [572, 0]
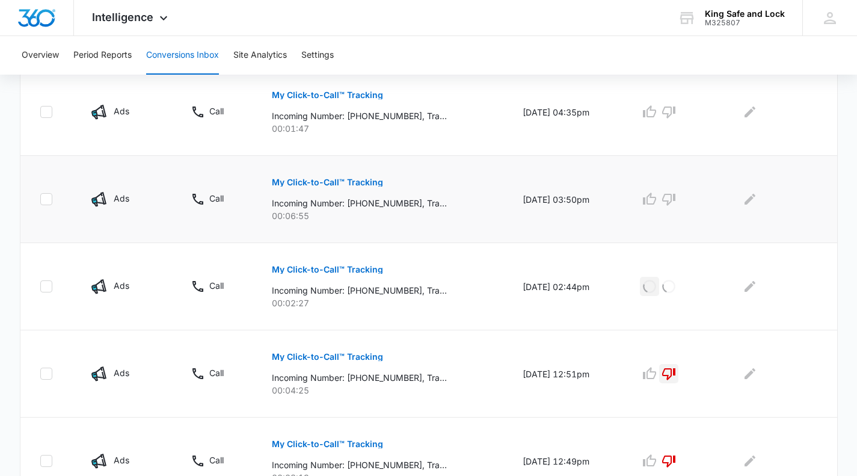
click at [348, 178] on p "My Click-to-Call™ Tracking" at bounding box center [327, 182] width 111 height 8
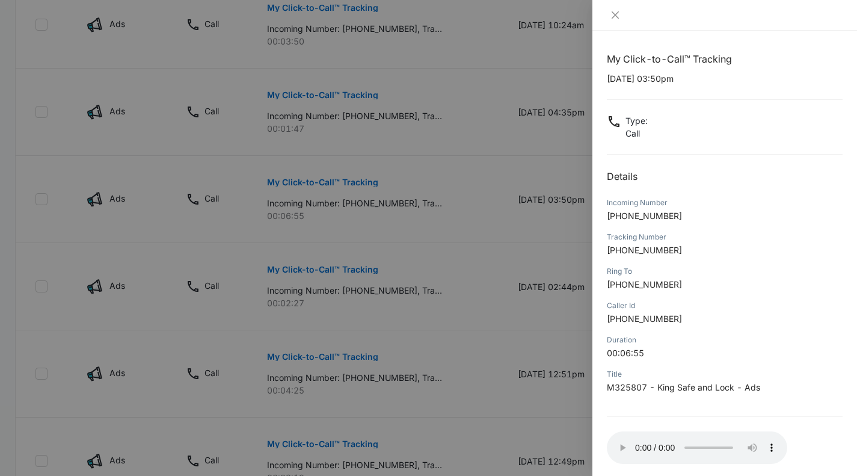
click at [421, 202] on div at bounding box center [428, 238] width 857 height 476
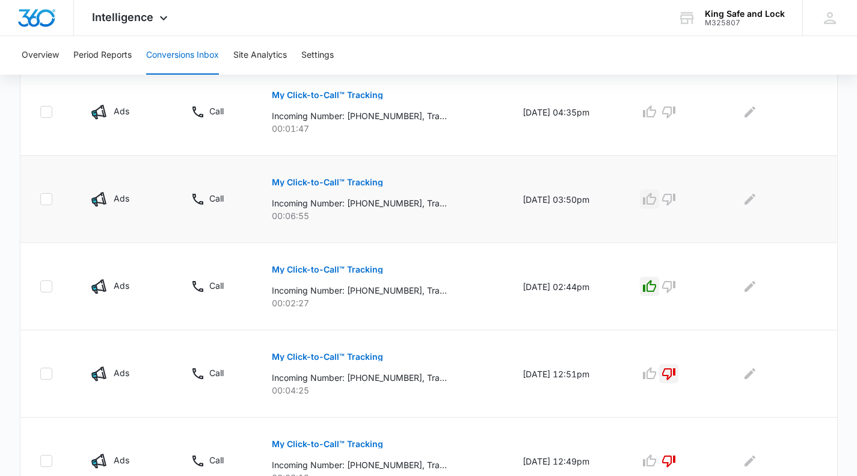
click at [657, 203] on icon "button" at bounding box center [650, 199] width 14 height 14
click at [355, 115] on p "Incoming Number: [PHONE_NUMBER], Tracking Number: [PHONE_NUMBER], Ring To: [PHO…" at bounding box center [359, 116] width 175 height 13
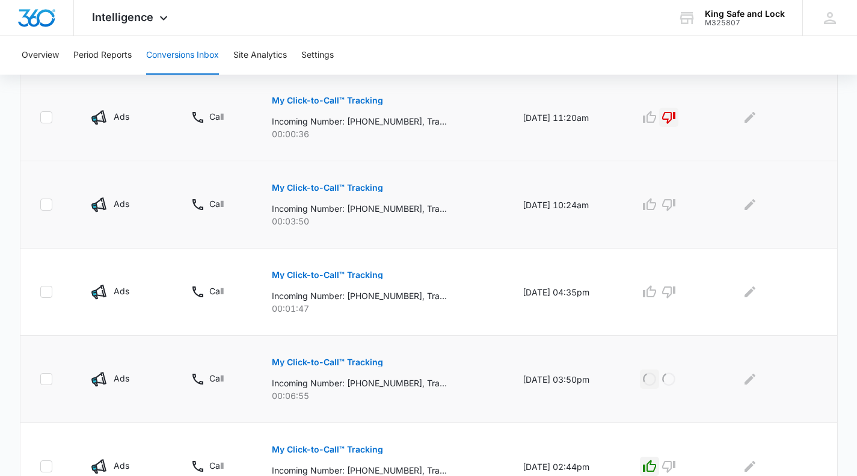
scroll to position [392, 0]
click at [361, 269] on button "My Click-to-Call™ Tracking" at bounding box center [327, 275] width 111 height 29
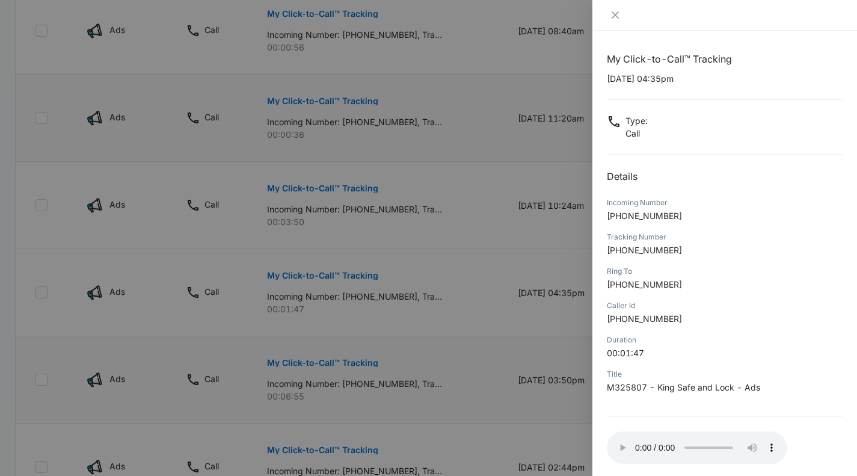
click at [374, 300] on div at bounding box center [428, 238] width 857 height 476
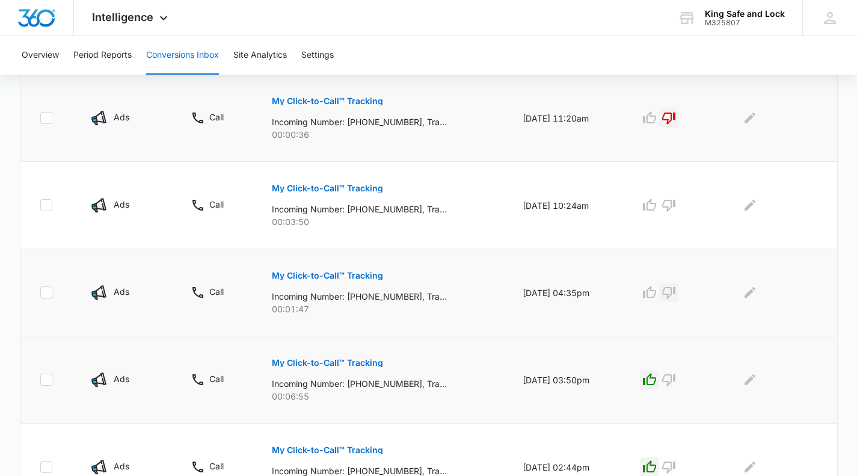
click at [676, 288] on icon "button" at bounding box center [669, 292] width 14 height 14
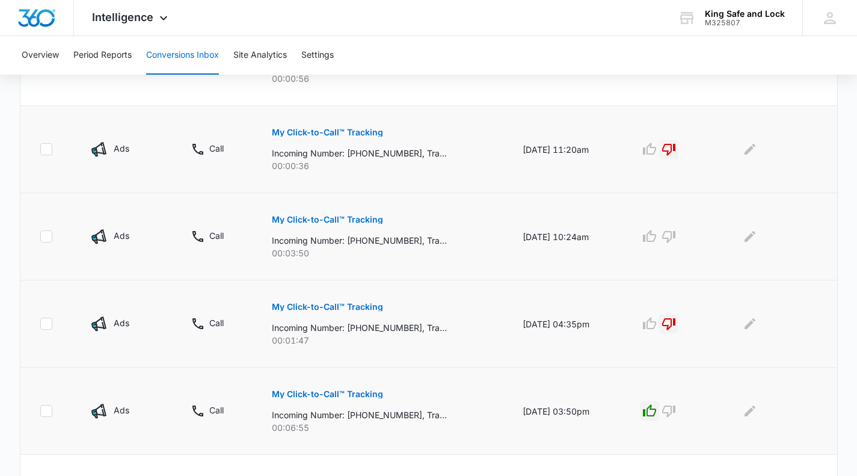
scroll to position [361, 0]
